Goal: Submit feedback/report problem

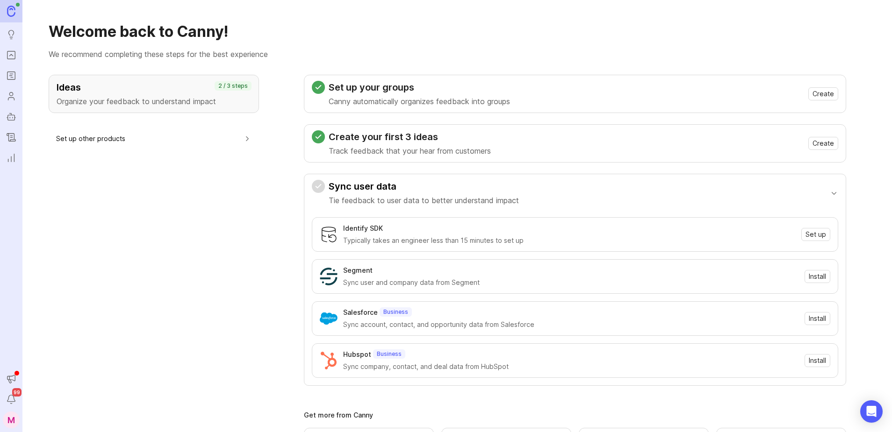
click at [12, 52] on icon "Portal" at bounding box center [11, 55] width 10 height 11
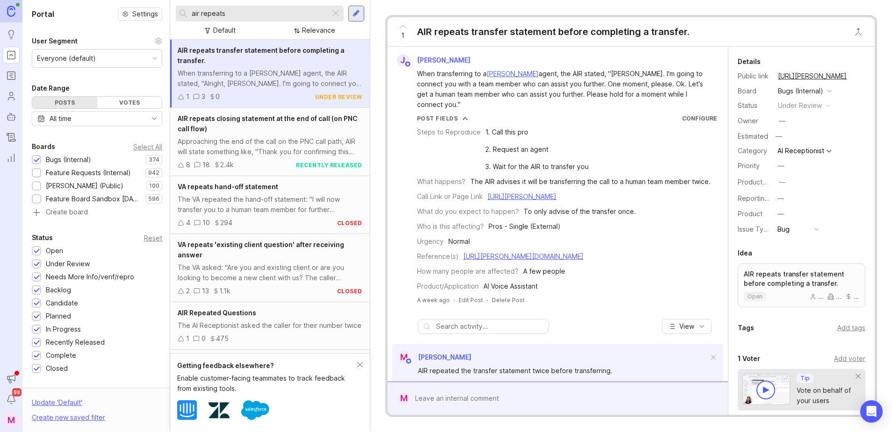
click at [255, 16] on input "air repeats" at bounding box center [259, 13] width 135 height 10
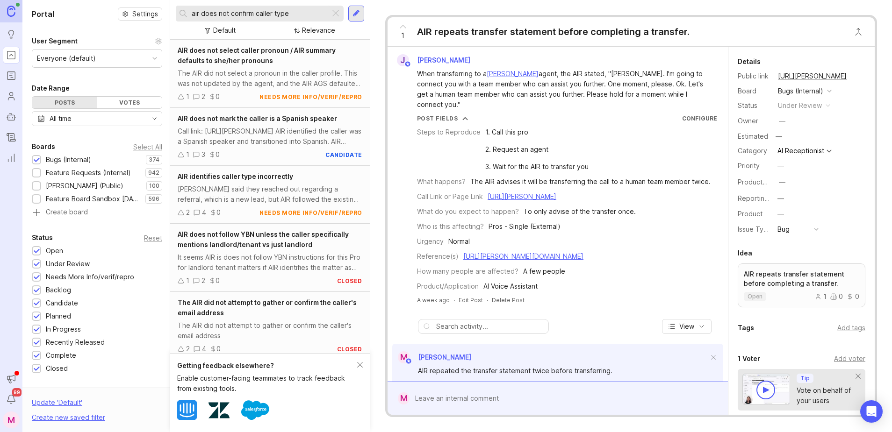
type input "air does not confirm caller type"
click at [274, 186] on div "[PERSON_NAME] said they reached out regarding a referral, which is a new lead, …" at bounding box center [270, 194] width 185 height 21
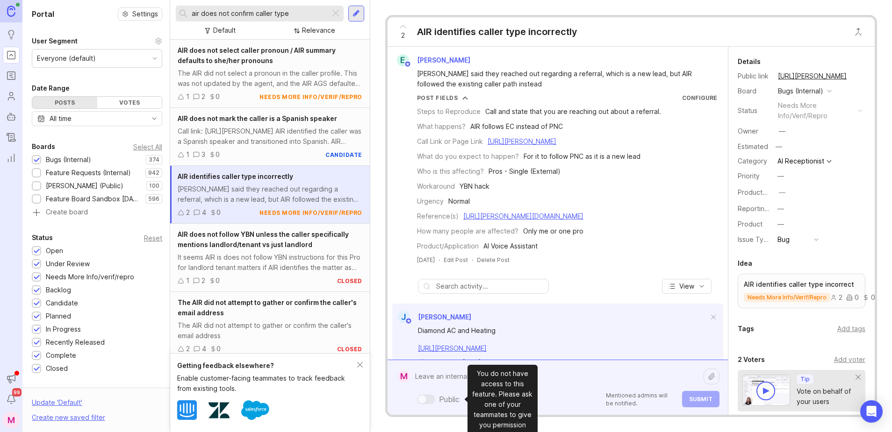
click at [432, 398] on div "Public Mentioned admins will be notified. Submit" at bounding box center [564, 388] width 310 height 40
type textarea "T"
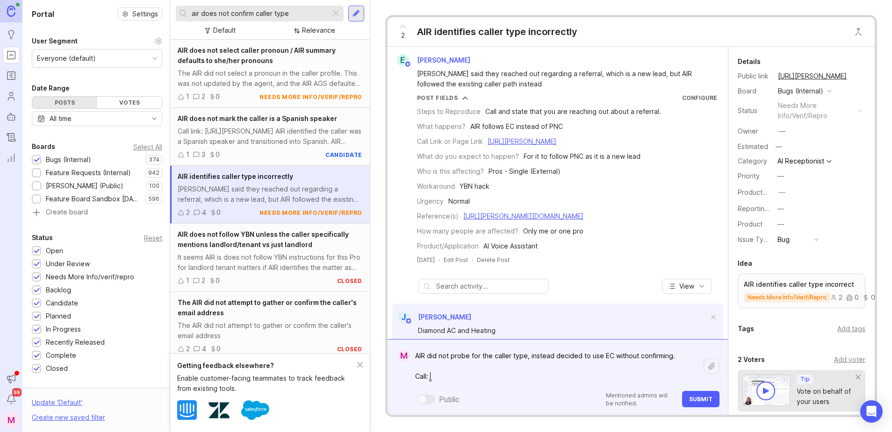
paste textarea "[URL][PERSON_NAME]"
type textarea "AIR did not probe for the caller type, instead decided to use EC without confir…"
click at [702, 396] on span "Submit" at bounding box center [700, 399] width 23 height 7
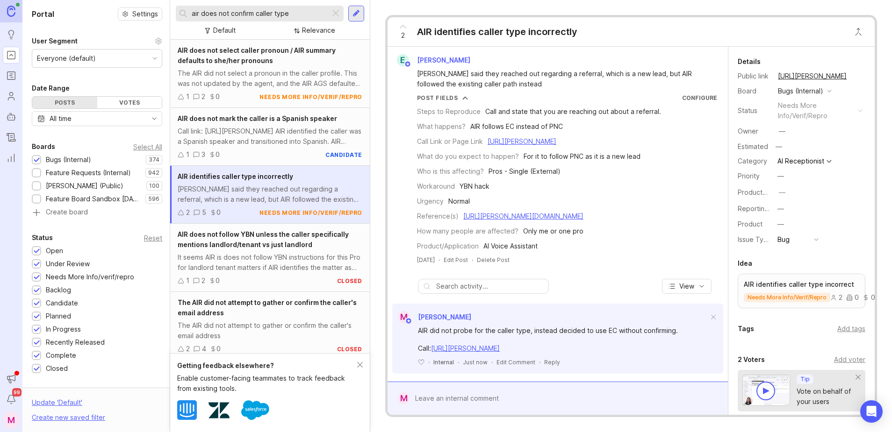
click at [856, 76] on button "copy icon" at bounding box center [855, 76] width 13 height 13
click at [855, 74] on button "copy icon" at bounding box center [855, 76] width 13 height 13
